Goal: Task Accomplishment & Management: Manage account settings

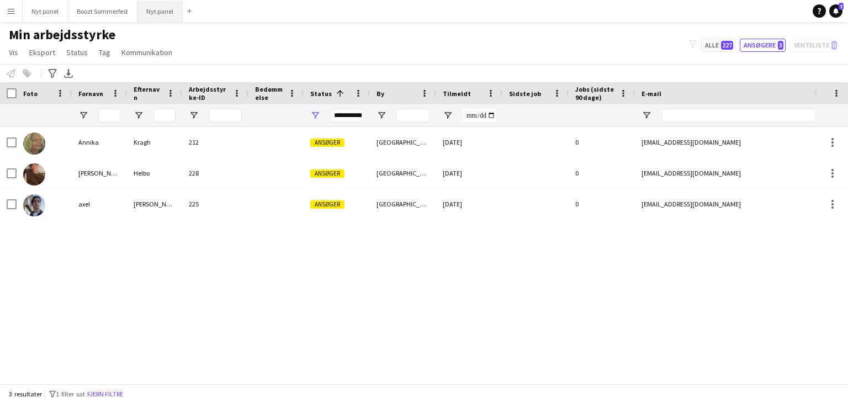
click at [148, 13] on button "Nyt panel Luk" at bounding box center [159, 12] width 45 height 22
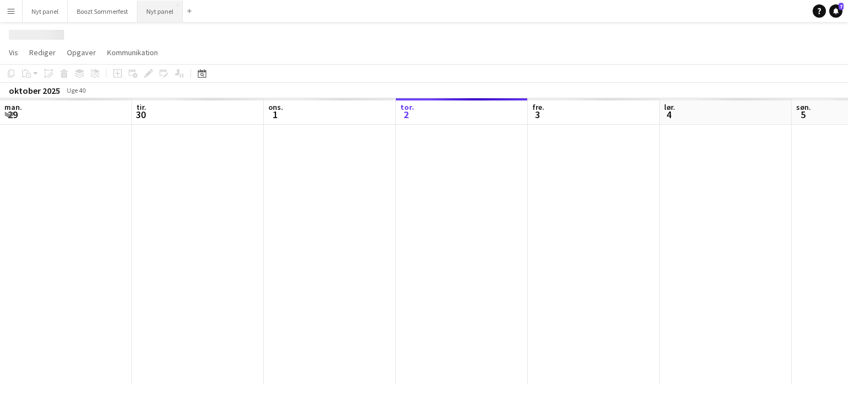
scroll to position [0, 264]
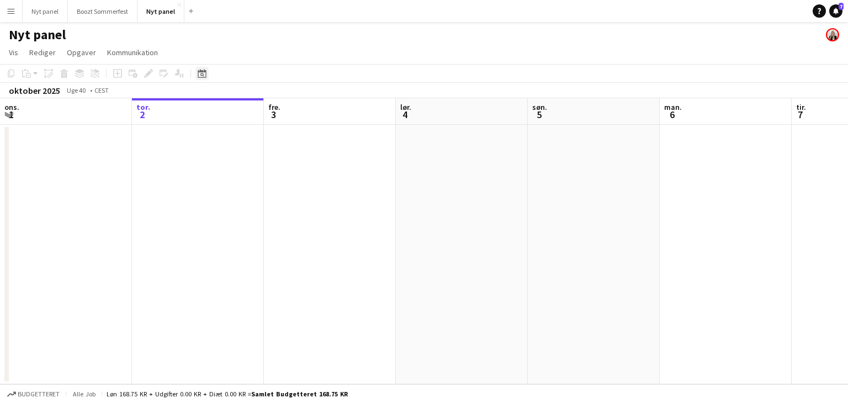
click at [202, 80] on div "Datovælger" at bounding box center [201, 73] width 13 height 13
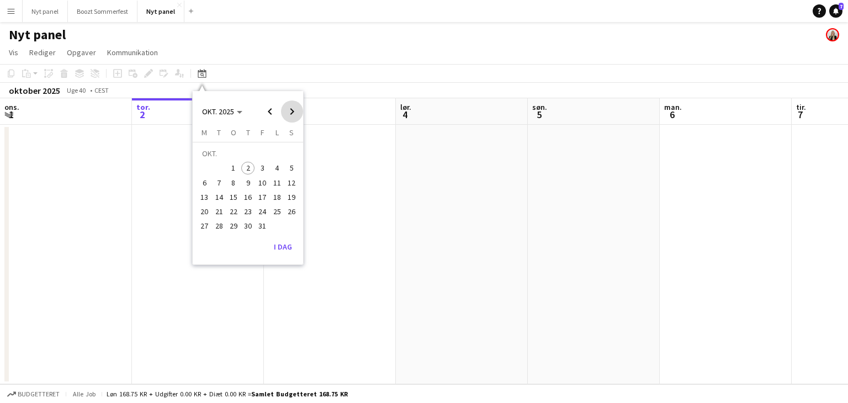
click at [291, 111] on span "Next month" at bounding box center [292, 111] width 22 height 22
click at [274, 219] on span "29" at bounding box center [277, 214] width 13 height 13
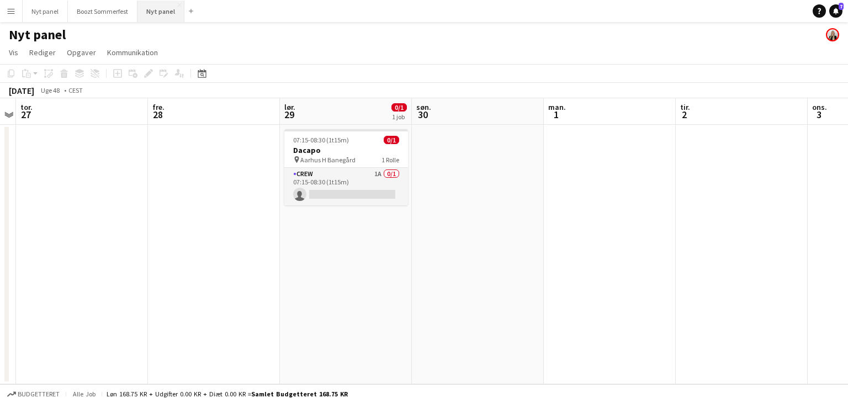
click at [161, 13] on button "Nyt panel Luk" at bounding box center [160, 12] width 47 height 22
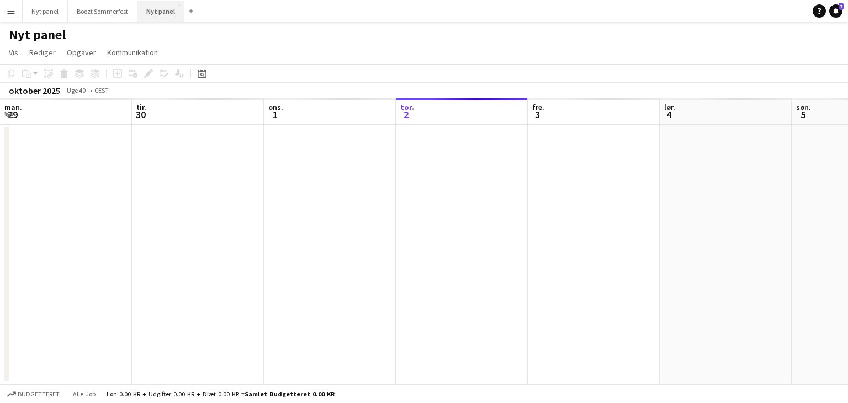
scroll to position [0, 264]
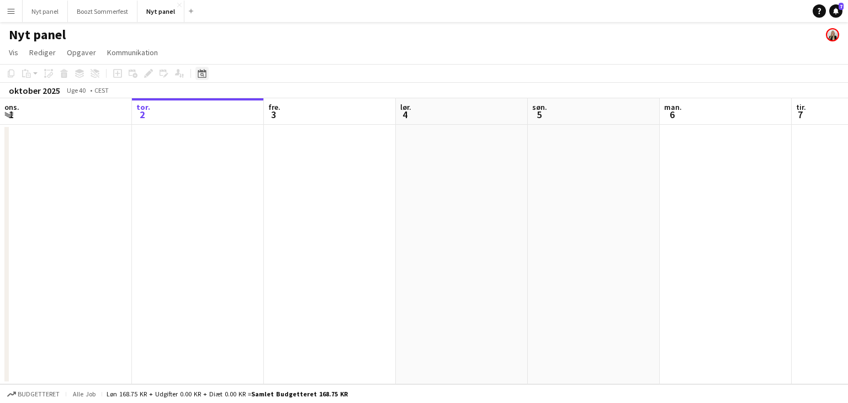
click at [207, 75] on div "Datovælger" at bounding box center [201, 73] width 13 height 13
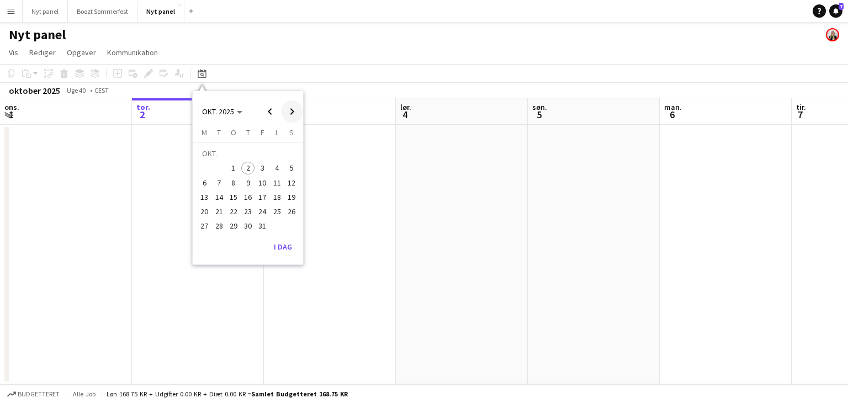
click at [294, 112] on span "Next month" at bounding box center [292, 111] width 22 height 22
click at [276, 219] on span "29" at bounding box center [277, 214] width 13 height 13
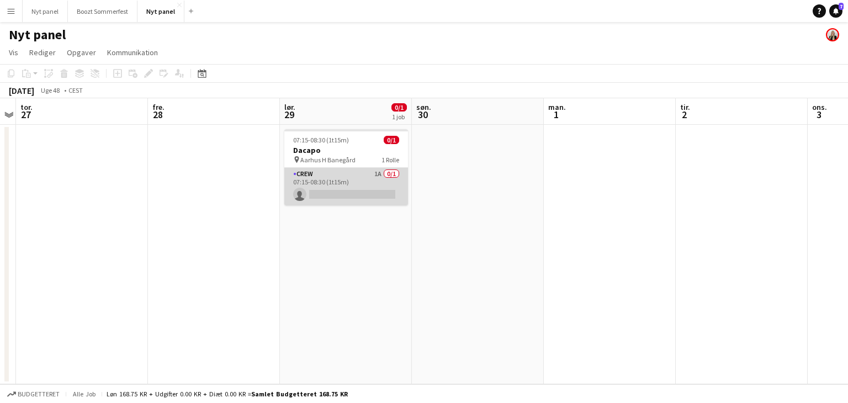
click at [362, 182] on app-card-role "Crew 1A 0/1 07:15-08:30 (1t15m) single-neutral-actions" at bounding box center [346, 187] width 124 height 38
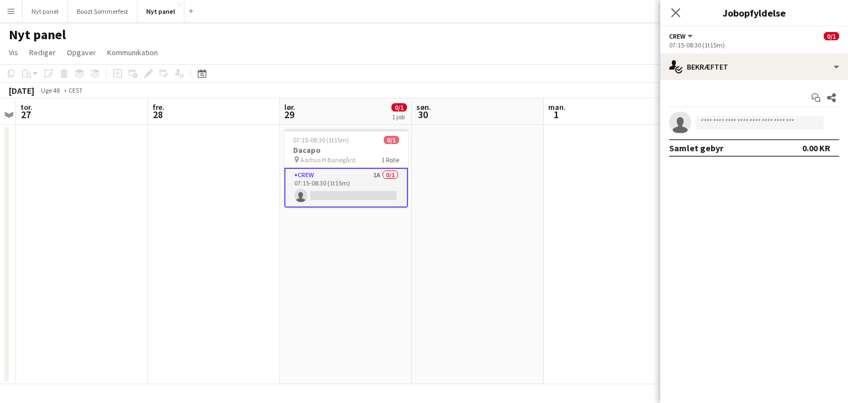
click at [710, 43] on div "07:15-08:30 (1t15m)" at bounding box center [754, 45] width 170 height 8
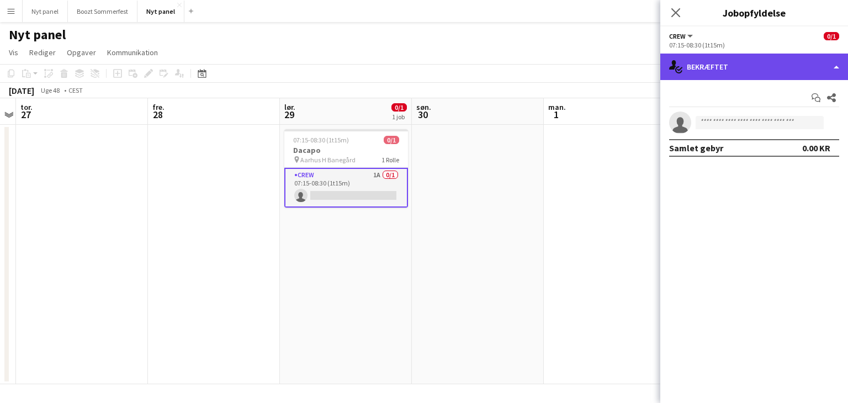
click at [838, 55] on div "single-neutral-actions-check-2 Bekræftet" at bounding box center [754, 67] width 188 height 27
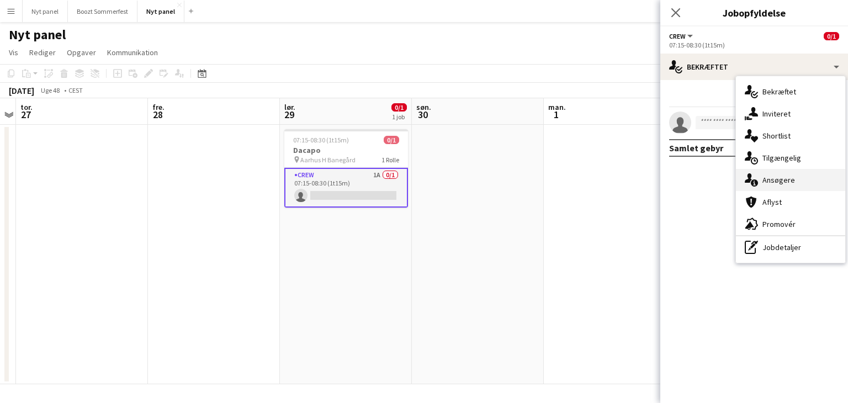
click at [791, 170] on div "single-neutral-actions-information Ansøgere" at bounding box center [790, 180] width 109 height 22
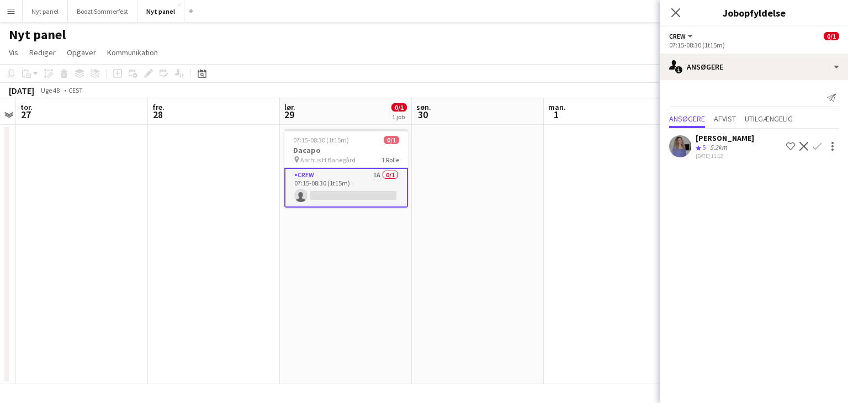
click at [813, 151] on app-icon "Bekræft" at bounding box center [817, 146] width 9 height 9
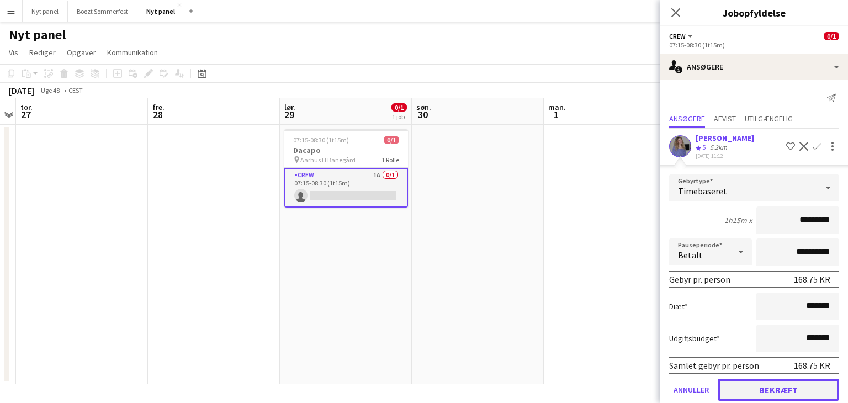
click at [764, 395] on button "Bekræft" at bounding box center [778, 390] width 121 height 22
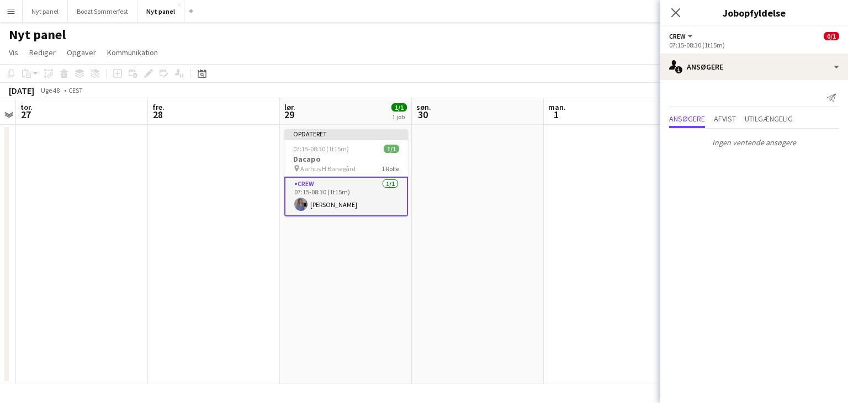
click at [585, 168] on app-date-cell at bounding box center [610, 255] width 132 height 260
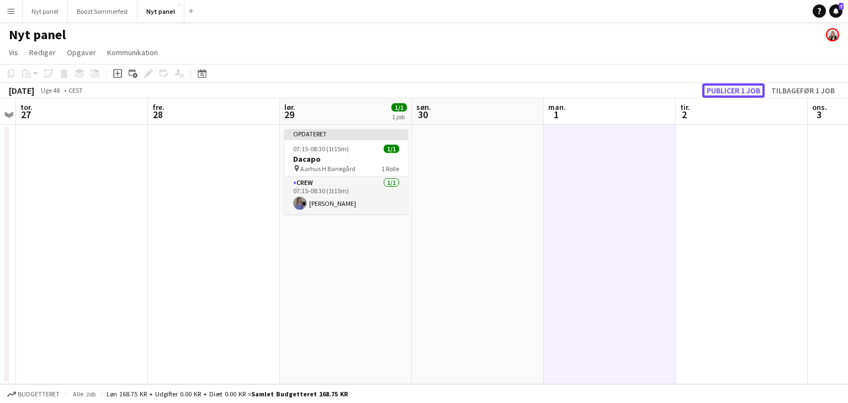
click at [729, 89] on button "Publicer 1 job" at bounding box center [733, 90] width 62 height 14
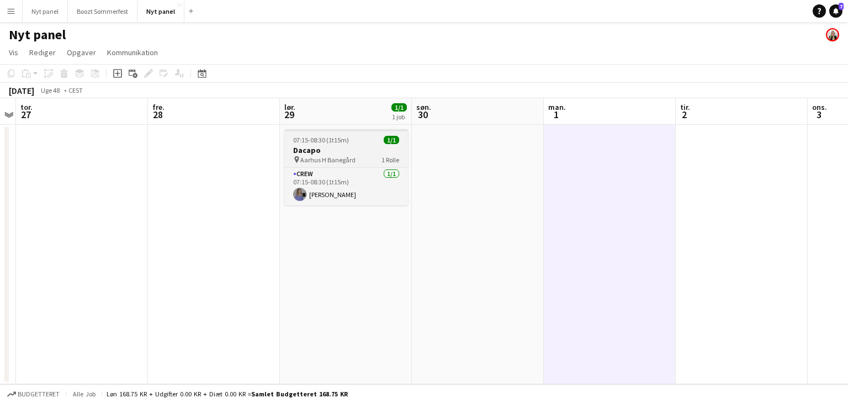
click at [363, 159] on div "pin Aarhus H Banegård 1 Rolle" at bounding box center [346, 159] width 124 height 9
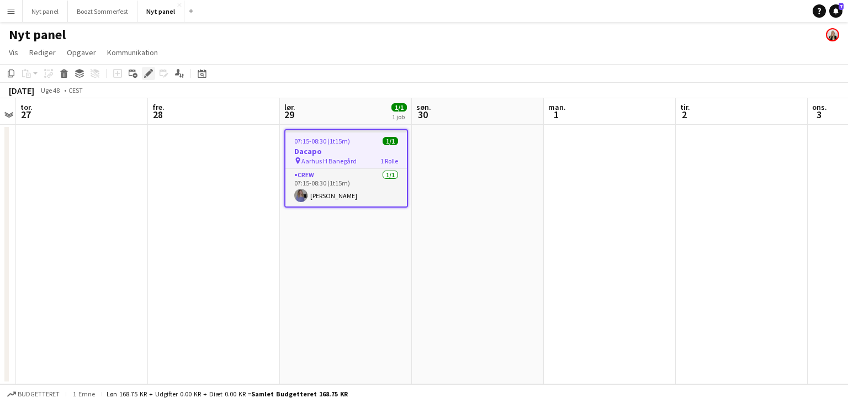
click at [144, 69] on icon "Rediger" at bounding box center [148, 73] width 9 height 9
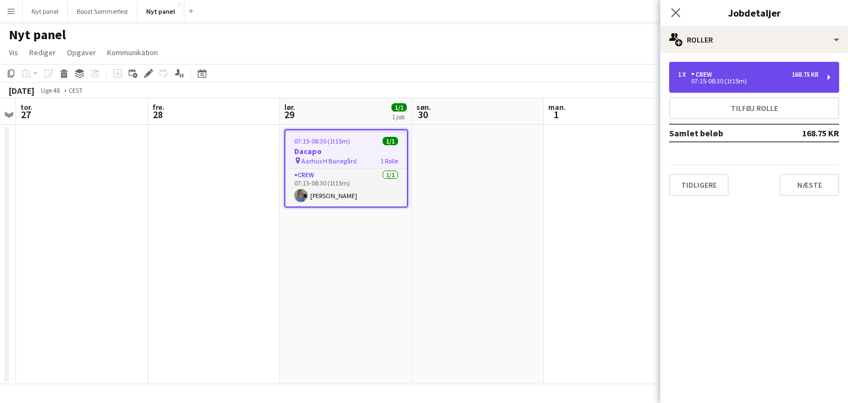
click at [824, 78] on div "1 x Crew 168.75 KR 07:15-08:30 (1t15m)" at bounding box center [754, 77] width 170 height 31
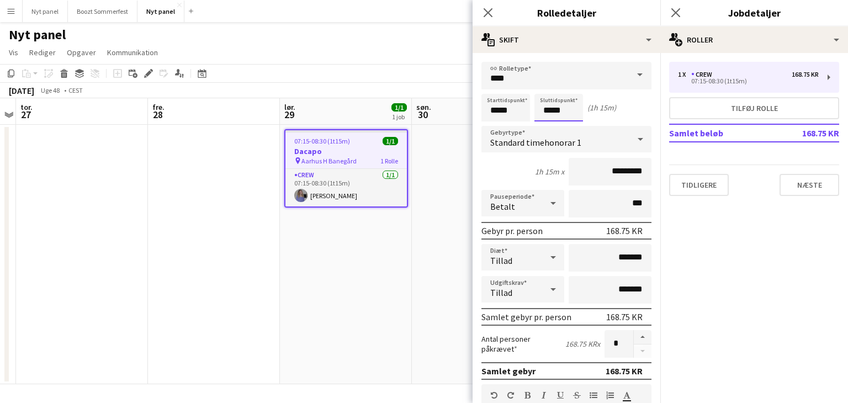
click at [564, 109] on input "*****" at bounding box center [558, 108] width 49 height 28
click at [548, 89] on div at bounding box center [548, 88] width 22 height 11
click at [572, 114] on app-time-picker "*****" at bounding box center [558, 110] width 49 height 8
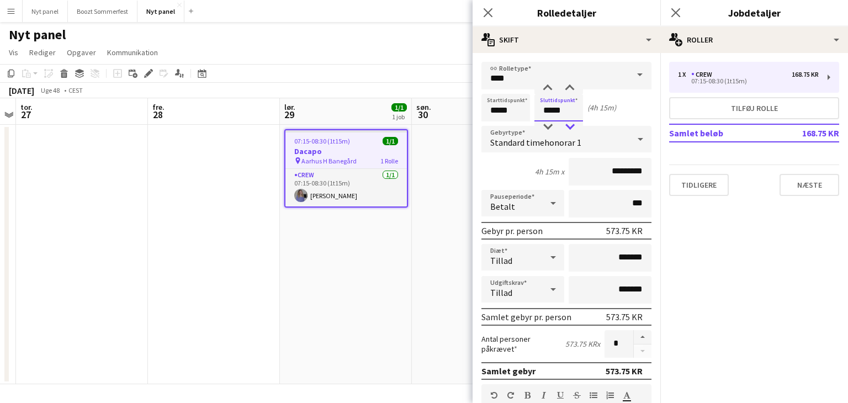
type input "*****"
click at [572, 123] on div at bounding box center [570, 126] width 22 height 11
click at [432, 210] on app-date-cell at bounding box center [478, 255] width 132 height 260
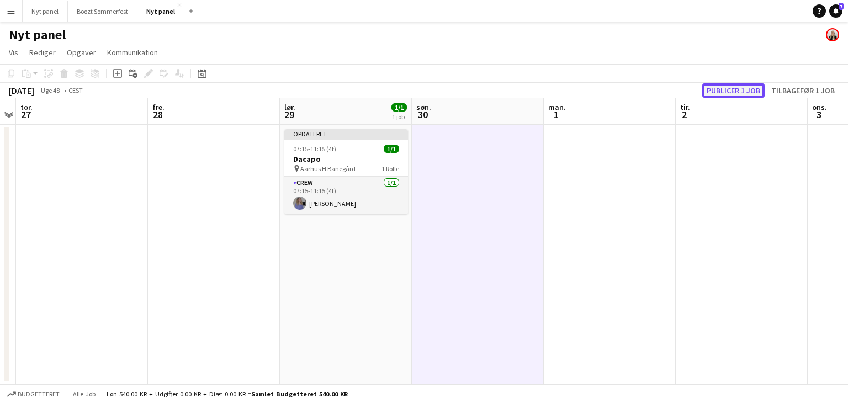
click at [755, 92] on button "Publicer 1 job" at bounding box center [733, 90] width 62 height 14
